Goal: Task Accomplishment & Management: Use online tool/utility

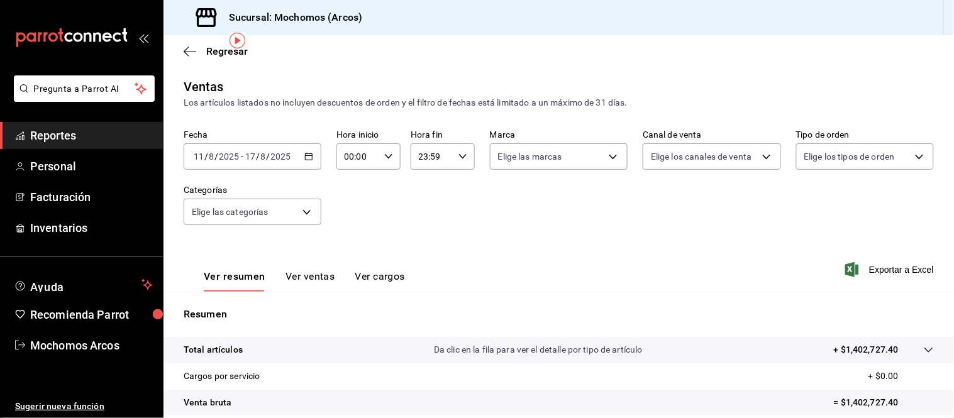
scroll to position [47, 0]
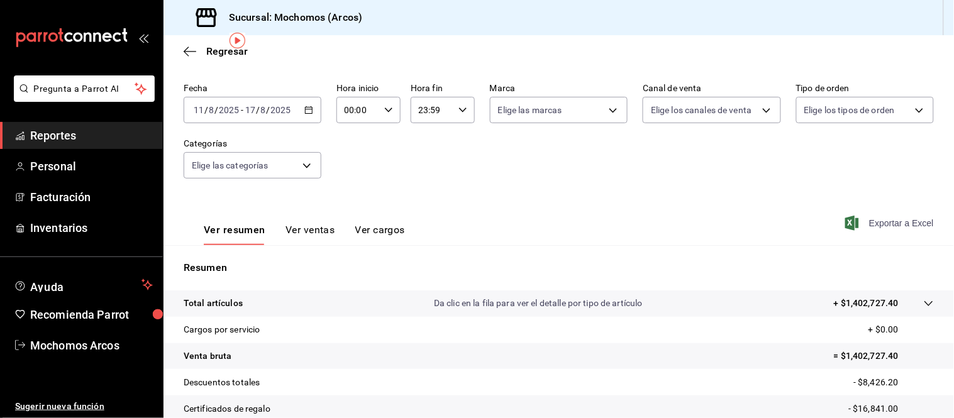
click at [850, 218] on span "Exportar a Excel" at bounding box center [891, 223] width 86 height 15
click at [85, 136] on span "Reportes" at bounding box center [91, 135] width 123 height 17
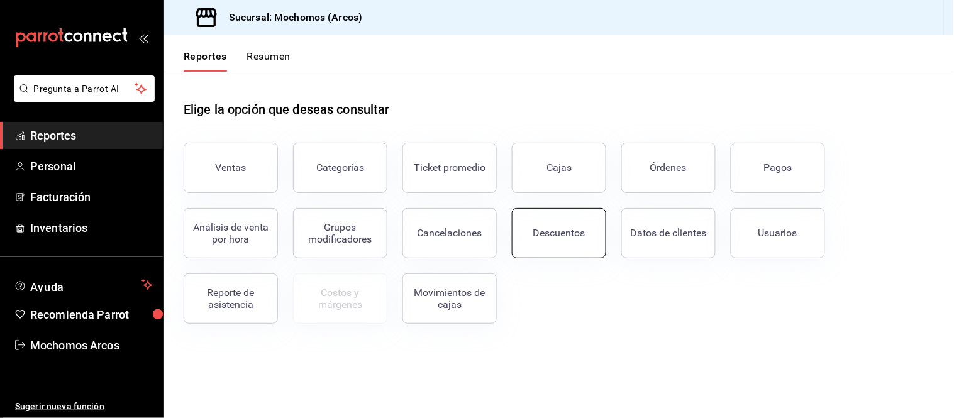
click at [570, 225] on button "Descuentos" at bounding box center [559, 233] width 94 height 50
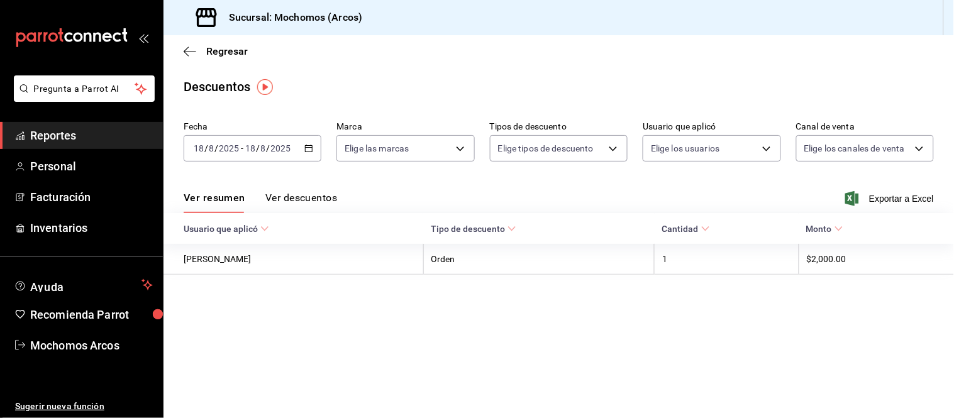
click at [284, 145] on input "2025" at bounding box center [281, 148] width 21 height 10
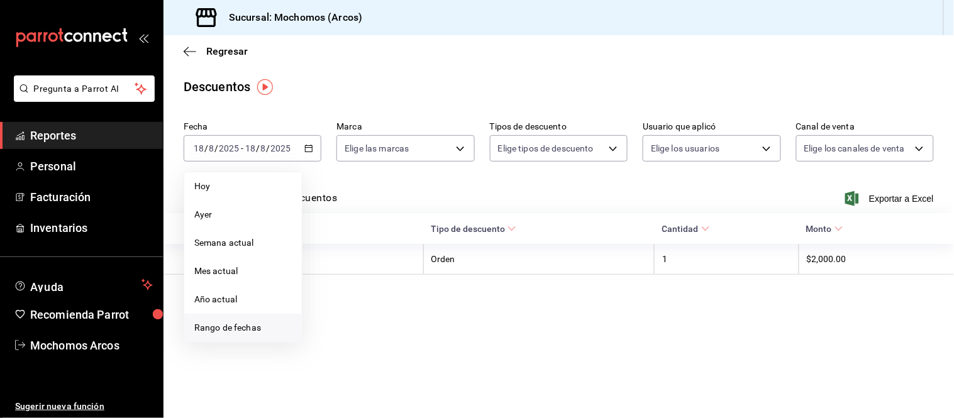
click at [240, 326] on span "Rango de fechas" at bounding box center [243, 327] width 98 height 13
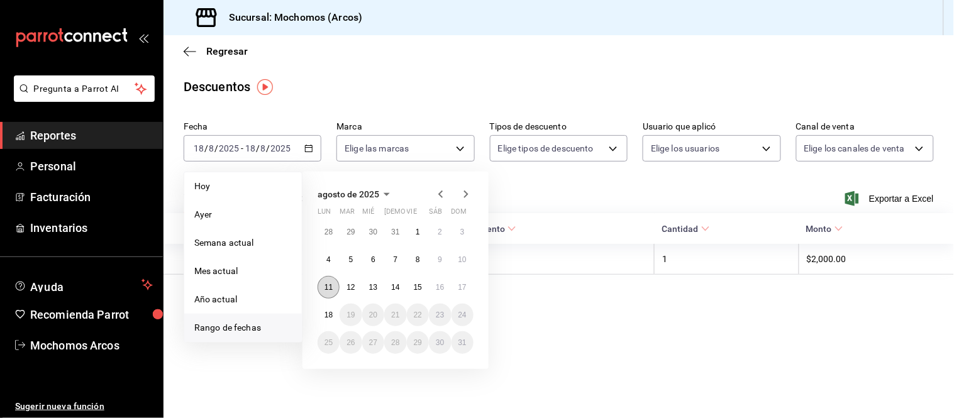
click at [330, 286] on abbr "11" at bounding box center [329, 287] width 8 height 9
click at [350, 287] on abbr "12" at bounding box center [351, 287] width 8 height 9
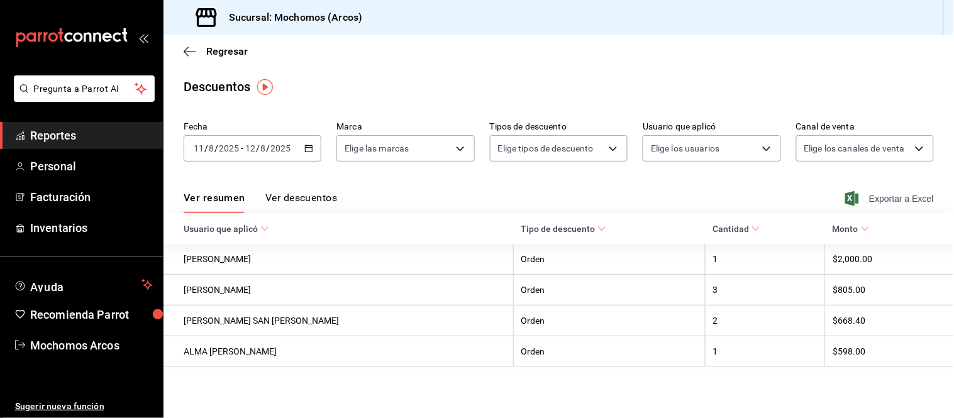
click at [845, 195] on icon "button" at bounding box center [852, 198] width 14 height 15
